Goal: Task Accomplishment & Management: Use online tool/utility

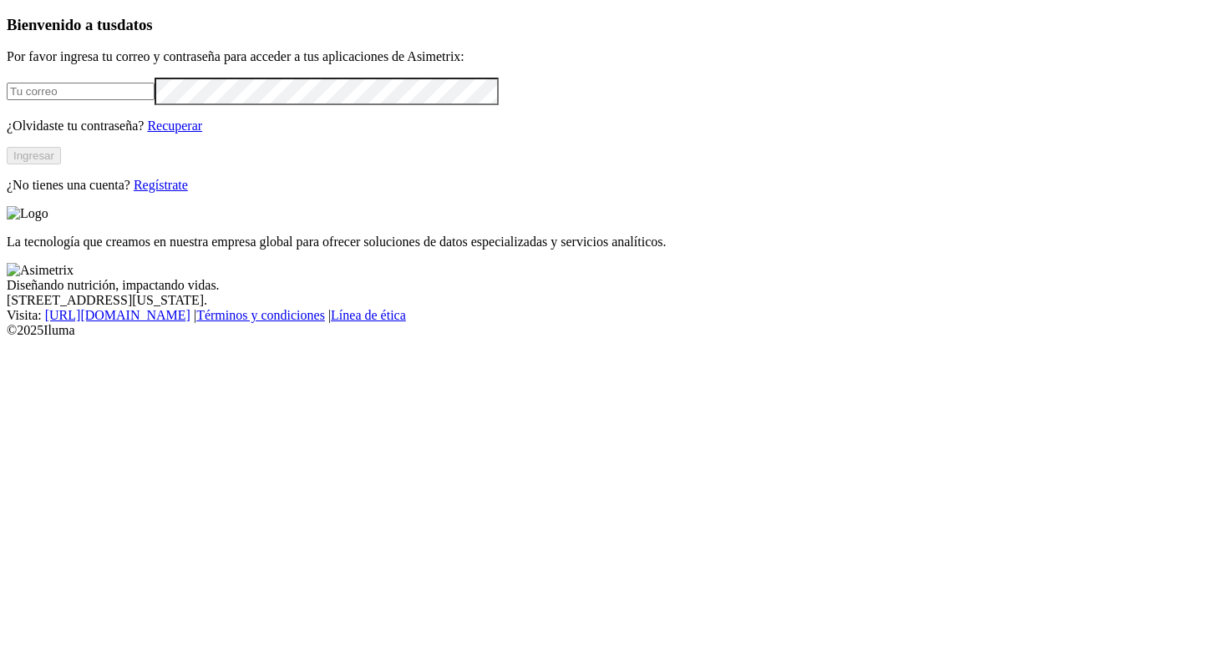
type input "[PERSON_NAME][EMAIL_ADDRESS][PERSON_NAME][DOMAIN_NAME]"
click at [61, 165] on button "Ingresar" at bounding box center [34, 156] width 54 height 18
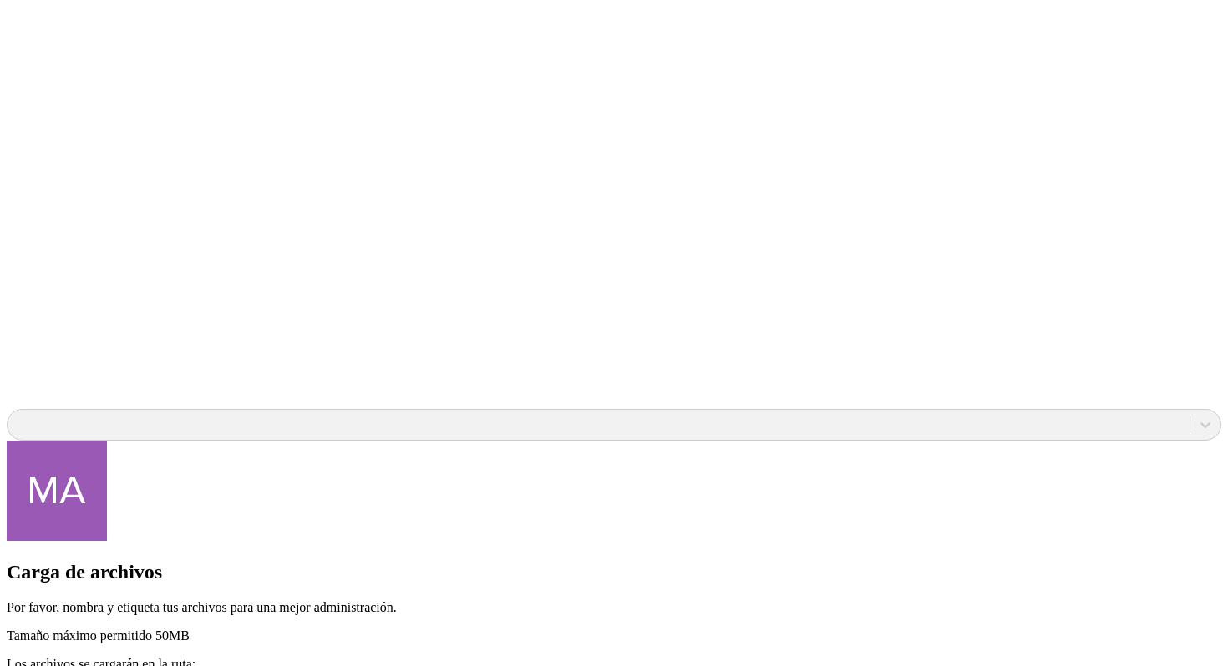
scroll to position [1331, 0]
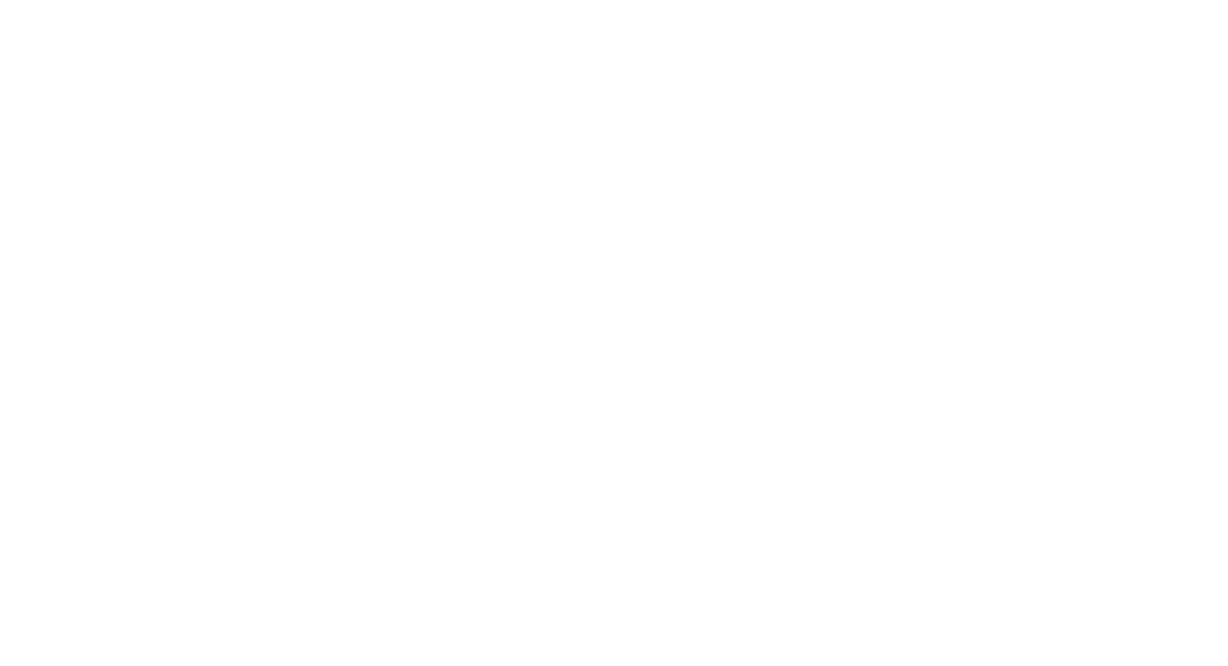
scroll to position [0, 0]
